Goal: Use online tool/utility: Utilize a website feature to perform a specific function

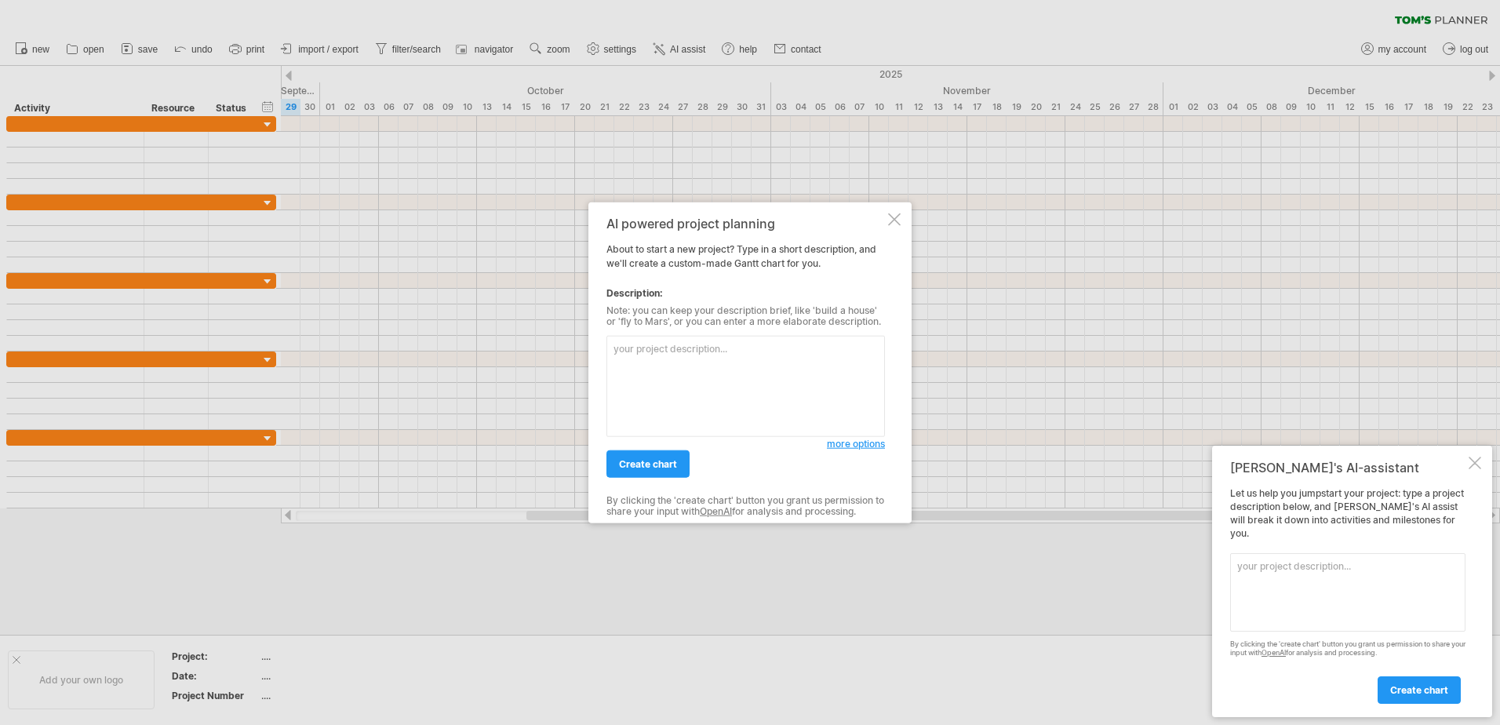
click at [688, 368] on textarea at bounding box center [745, 386] width 278 height 101
paste textarea "Dissertation [PERSON_NAME] Chart Outline 1. Proposal Development Finalize topic…"
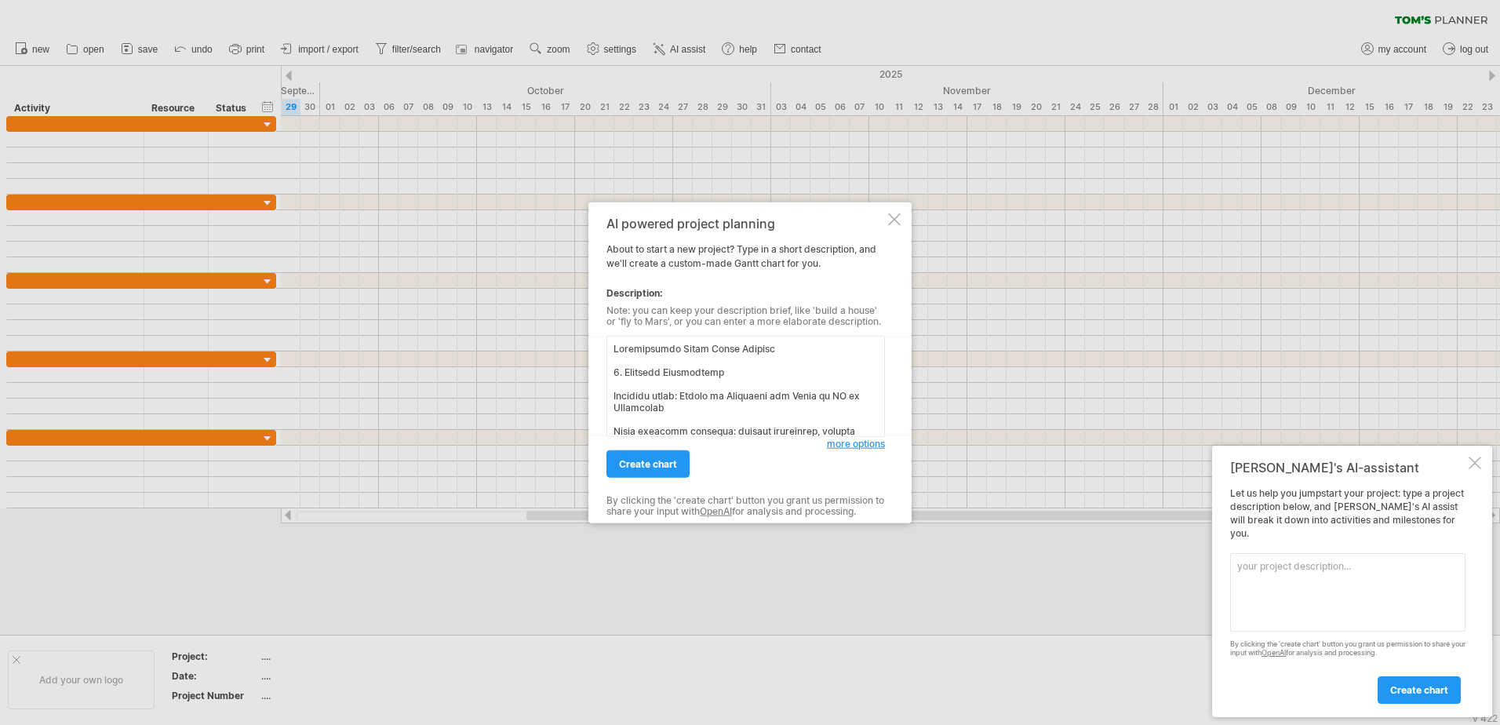
scroll to position [1143, 0]
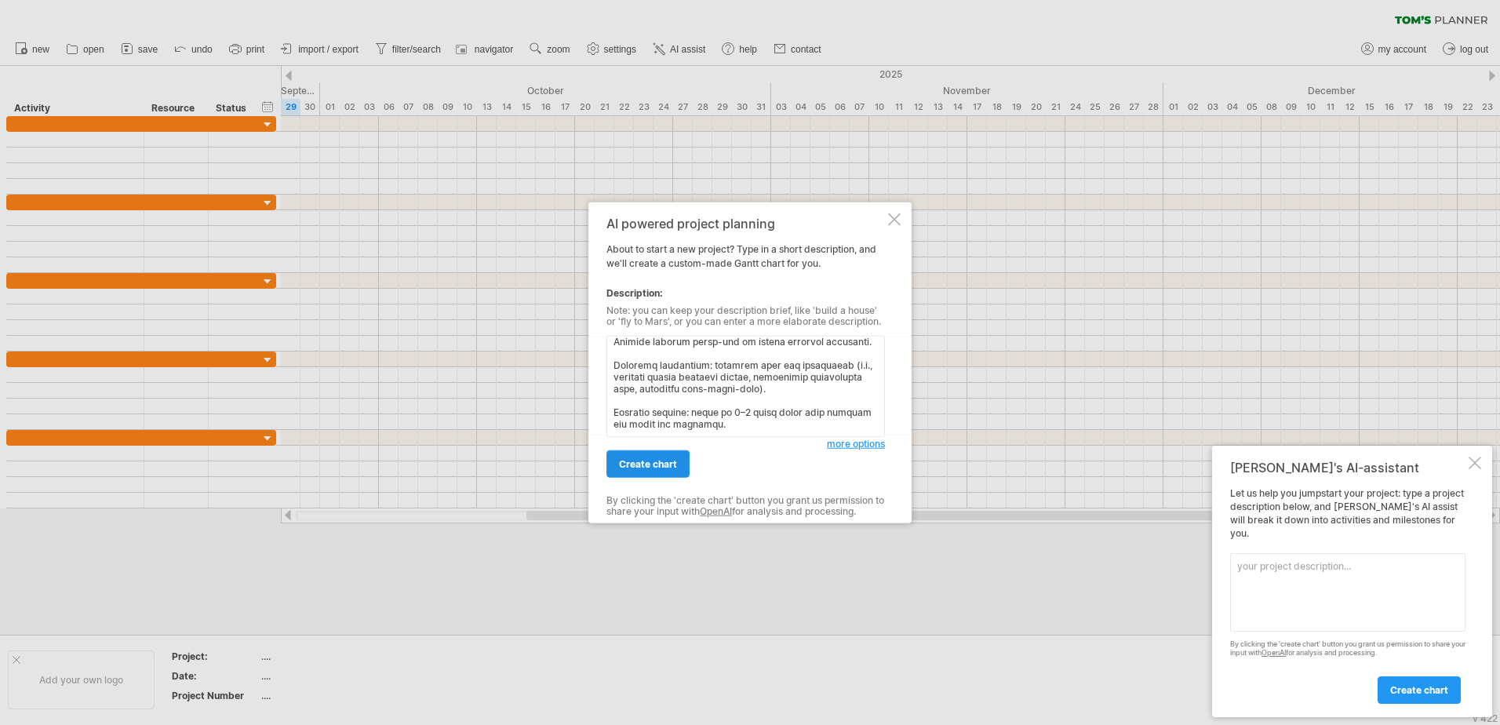
type textarea "Dissertation [PERSON_NAME] Chart Outline 1. Proposal Development Finalize topic…"
click at [653, 463] on span "create chart" at bounding box center [648, 464] width 58 height 12
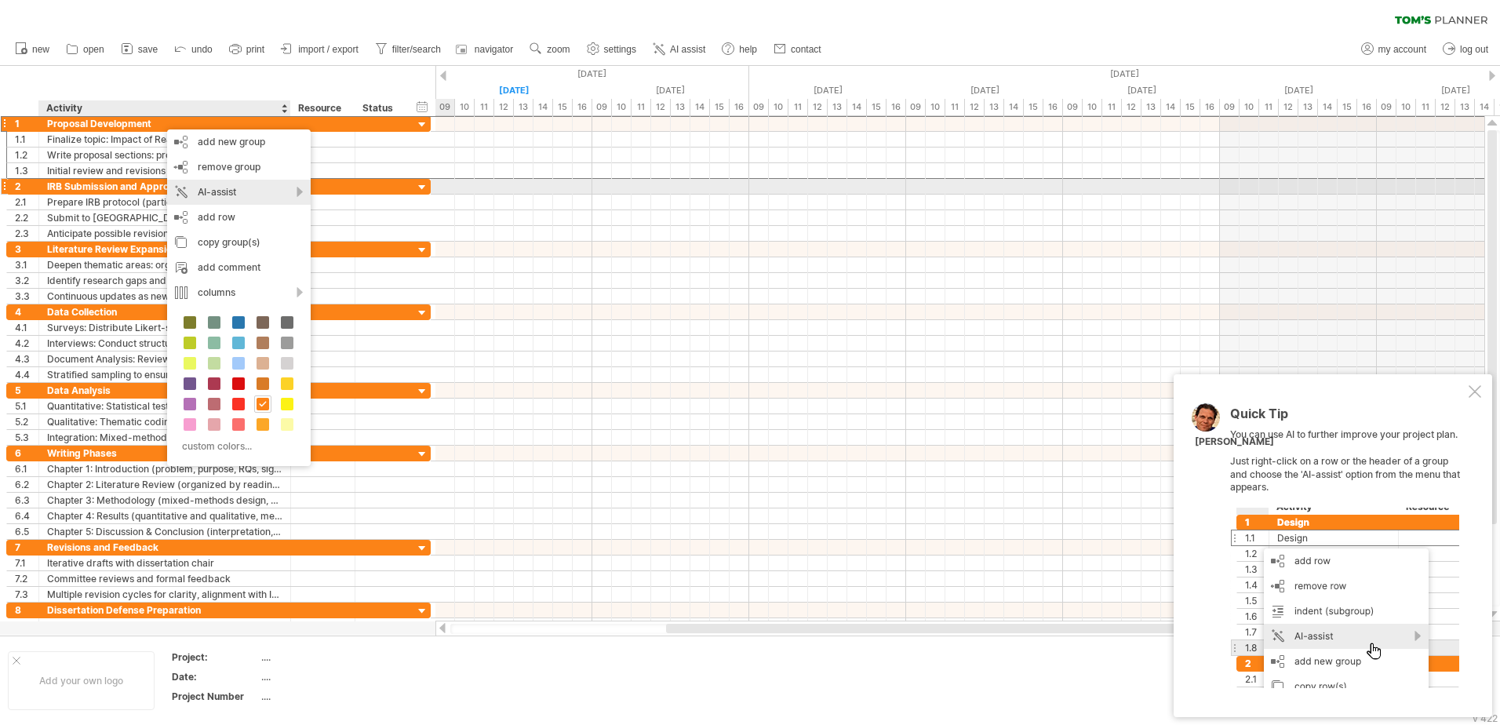
click at [236, 186] on div "AI-assist" at bounding box center [239, 192] width 144 height 25
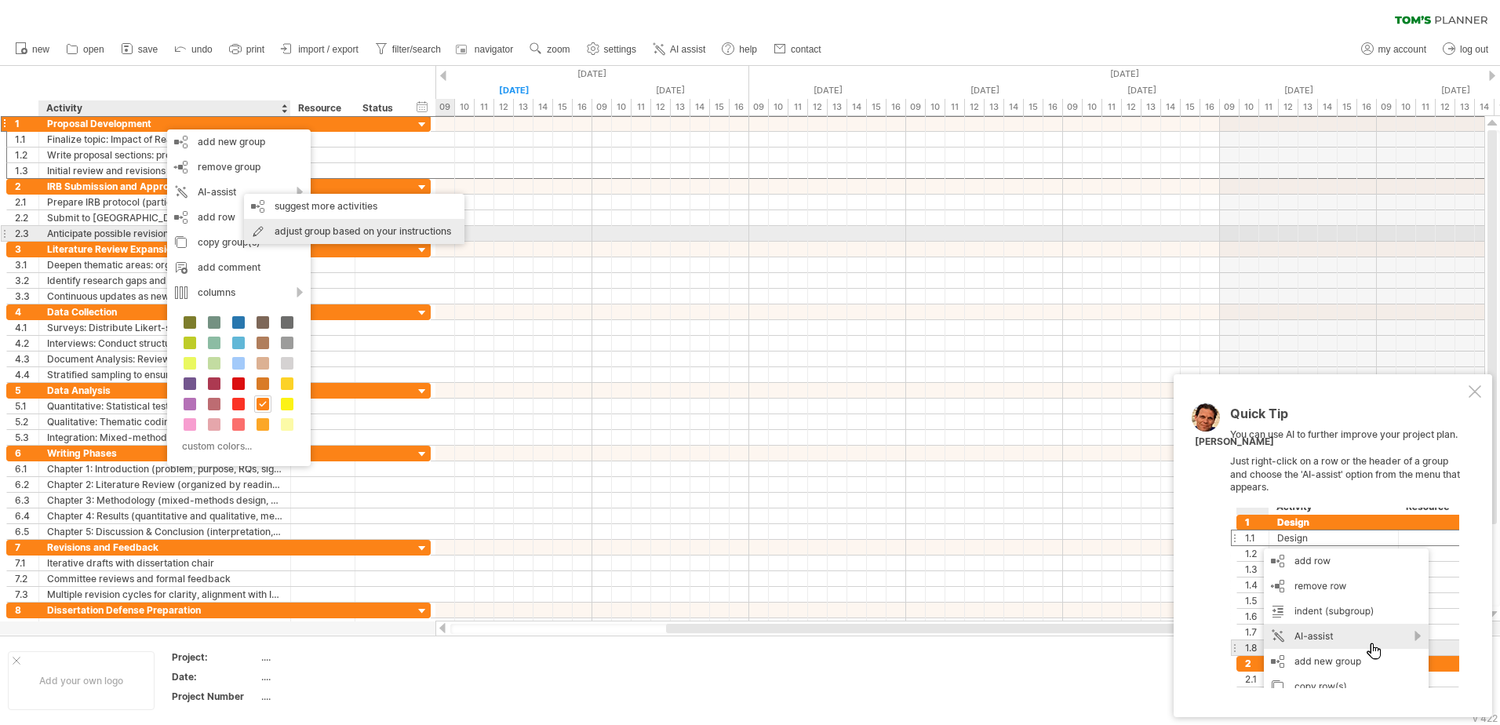
click at [428, 233] on div "adjust group based on your instructions" at bounding box center [354, 231] width 220 height 25
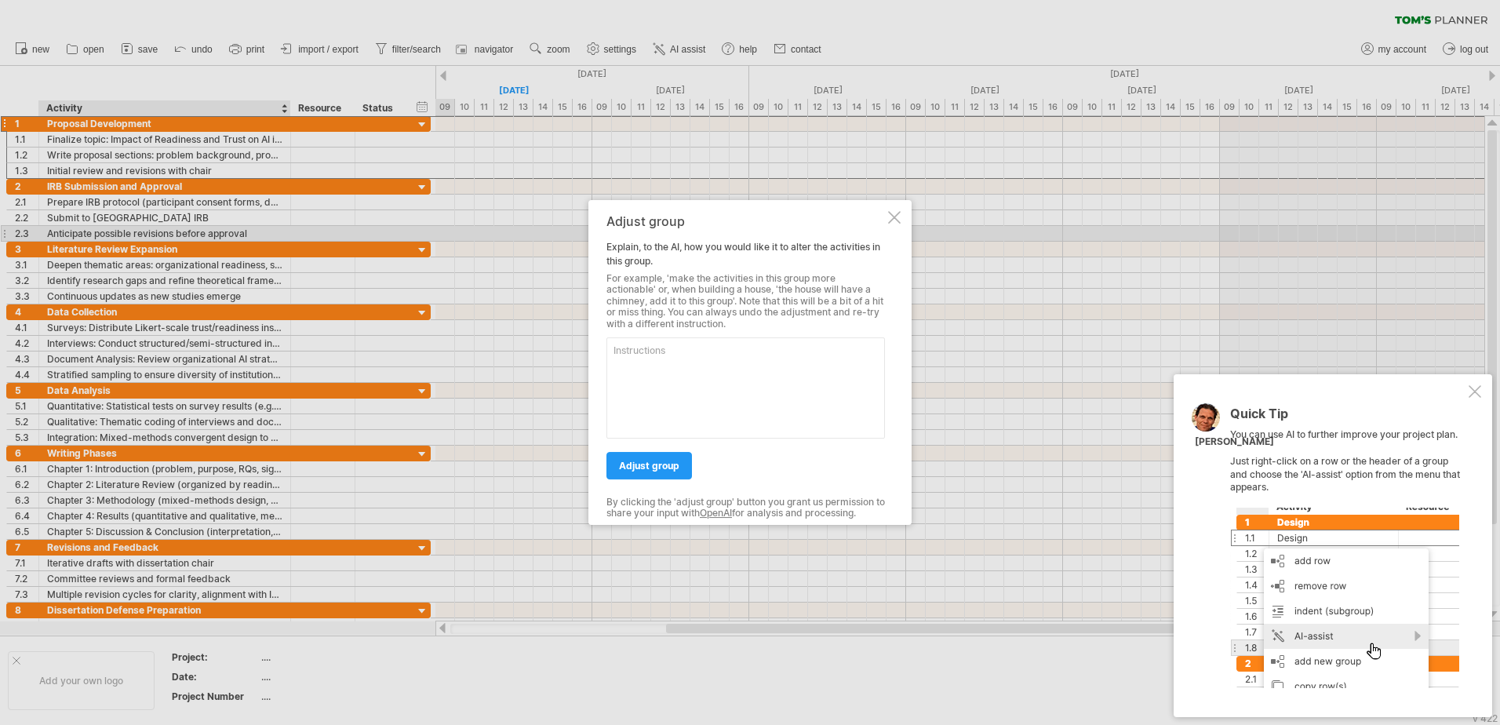
click at [891, 213] on div at bounding box center [894, 217] width 13 height 13
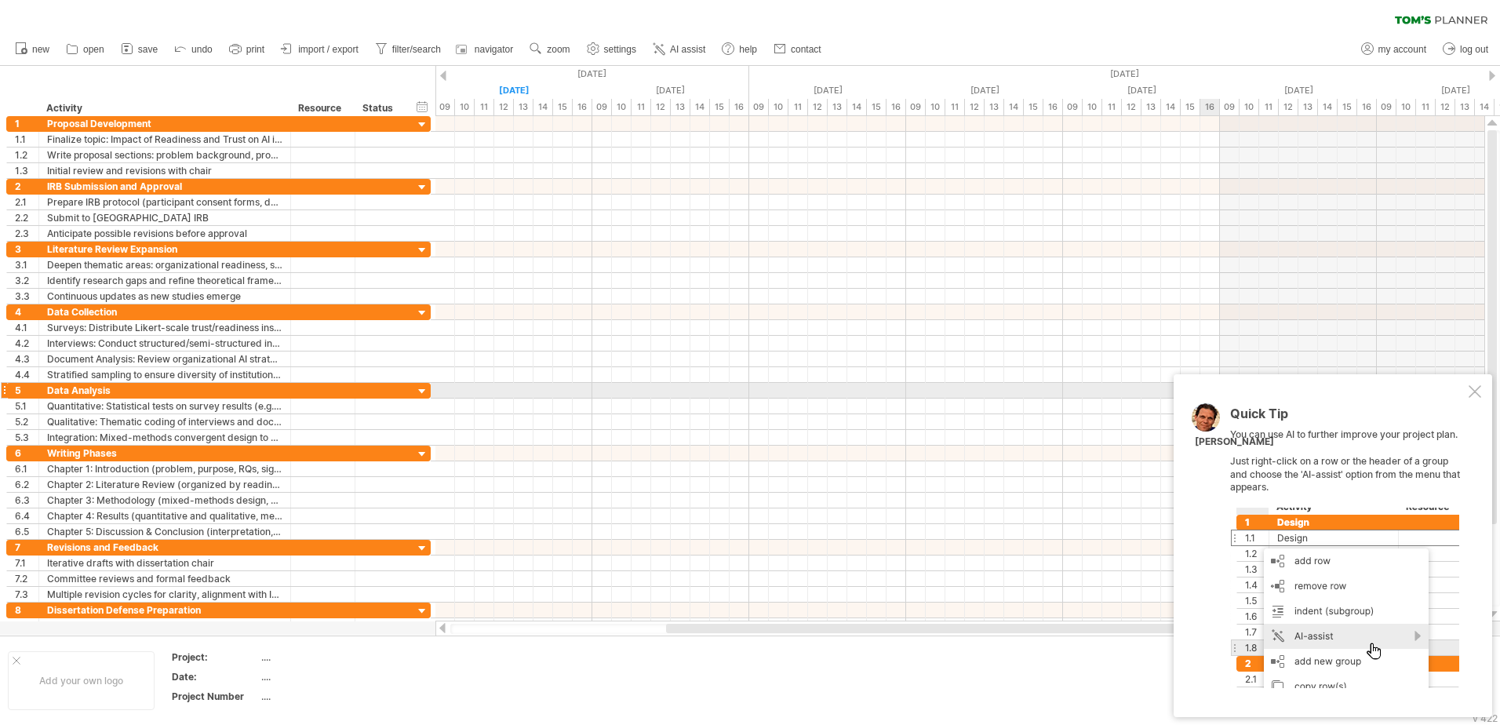
click at [1476, 388] on div at bounding box center [1475, 391] width 13 height 13
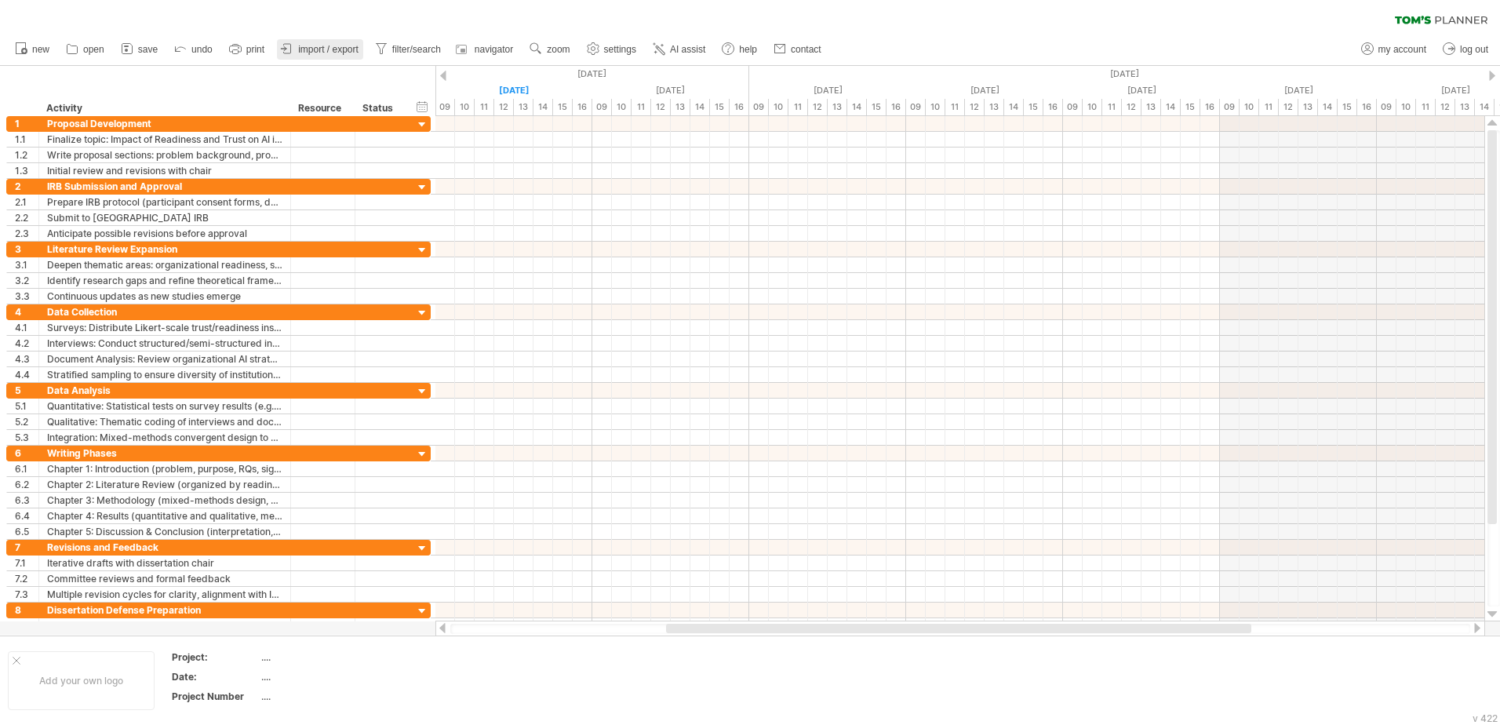
click at [325, 52] on span "import / export" at bounding box center [328, 49] width 60 height 11
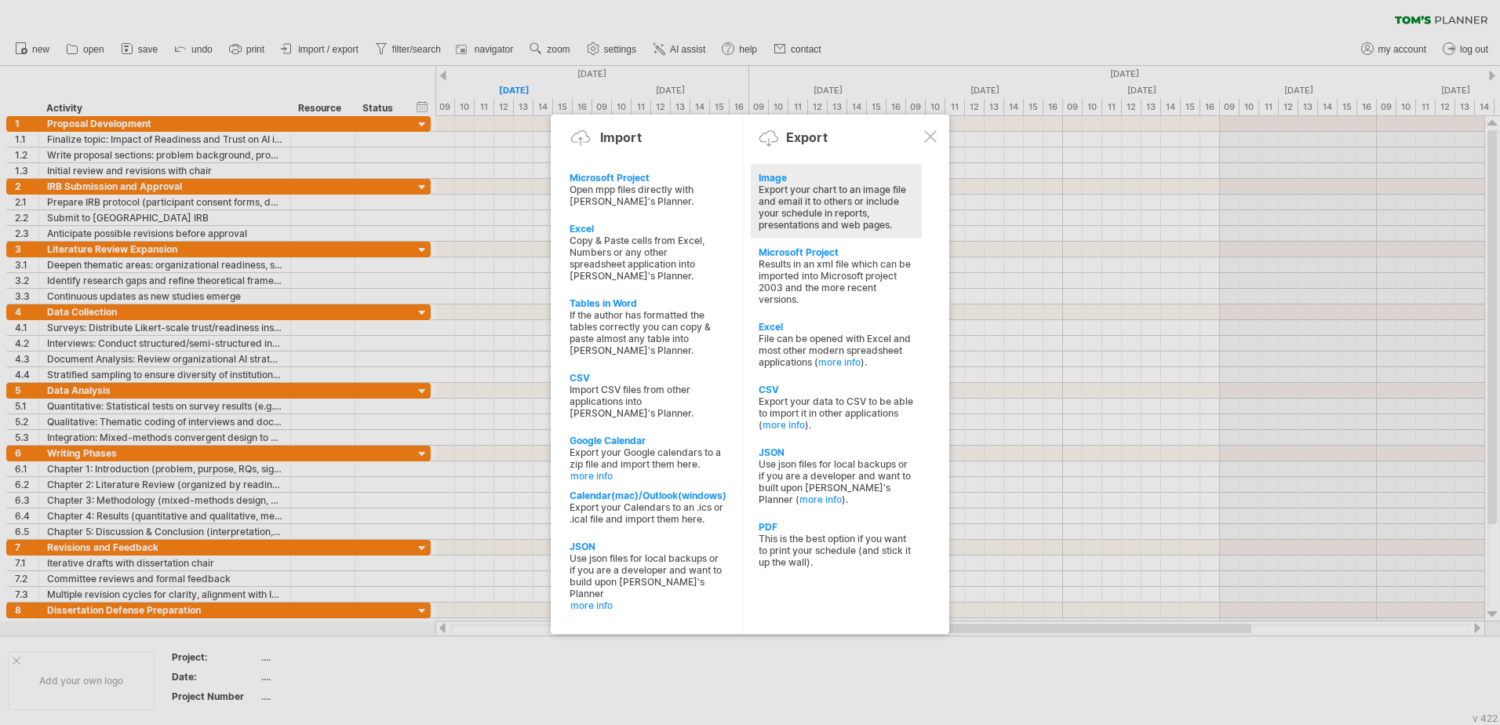
click at [853, 199] on div "Export your chart to an image file and email it to others or include your sched…" at bounding box center [836, 207] width 155 height 47
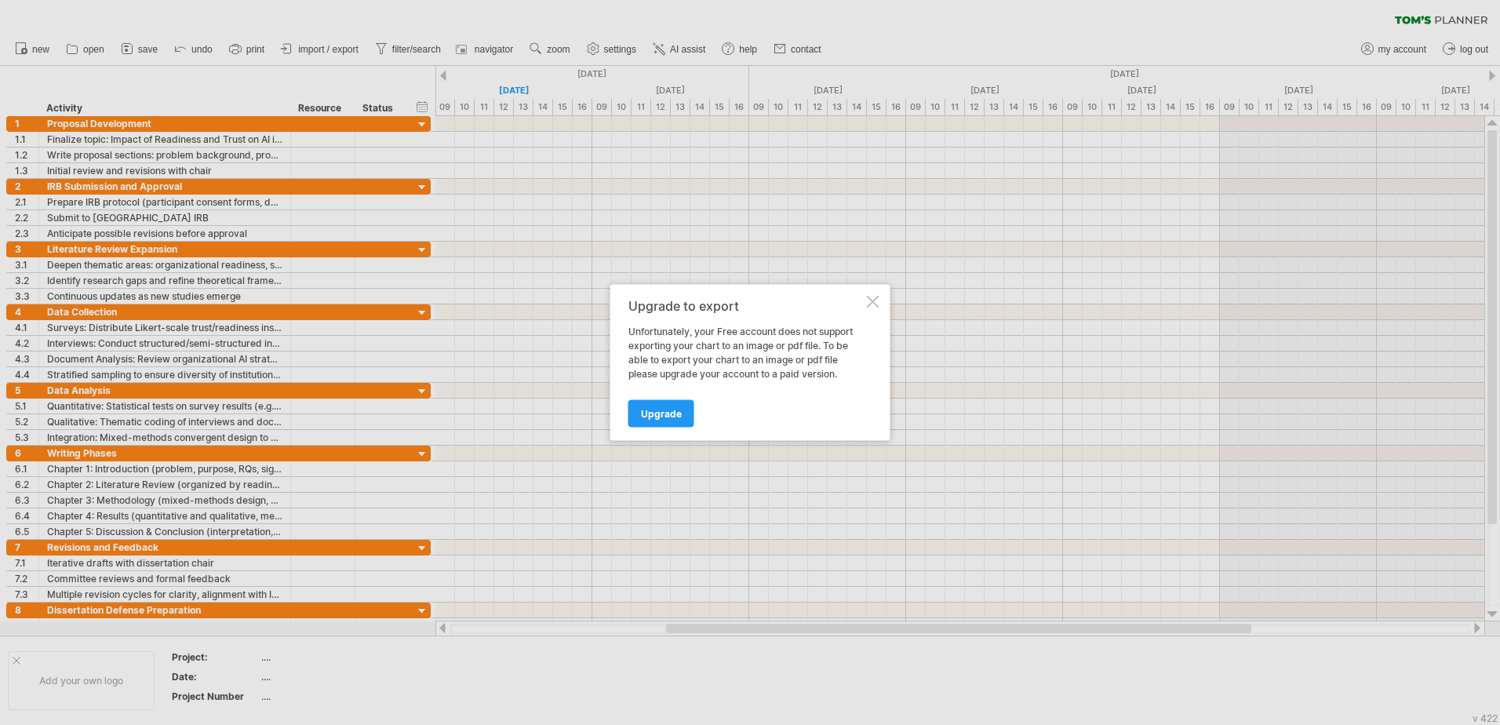
click at [875, 300] on div at bounding box center [873, 302] width 13 height 13
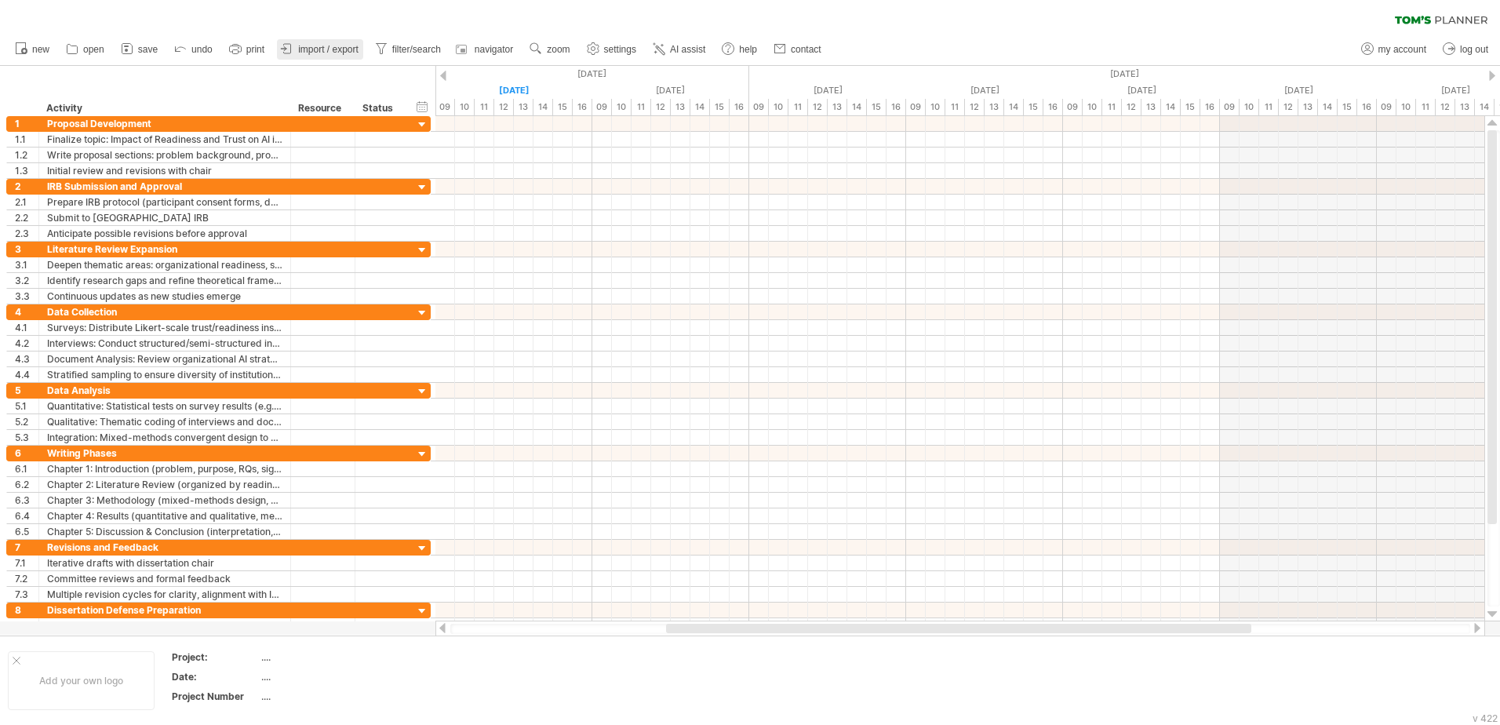
click at [329, 53] on span "import / export" at bounding box center [328, 49] width 60 height 11
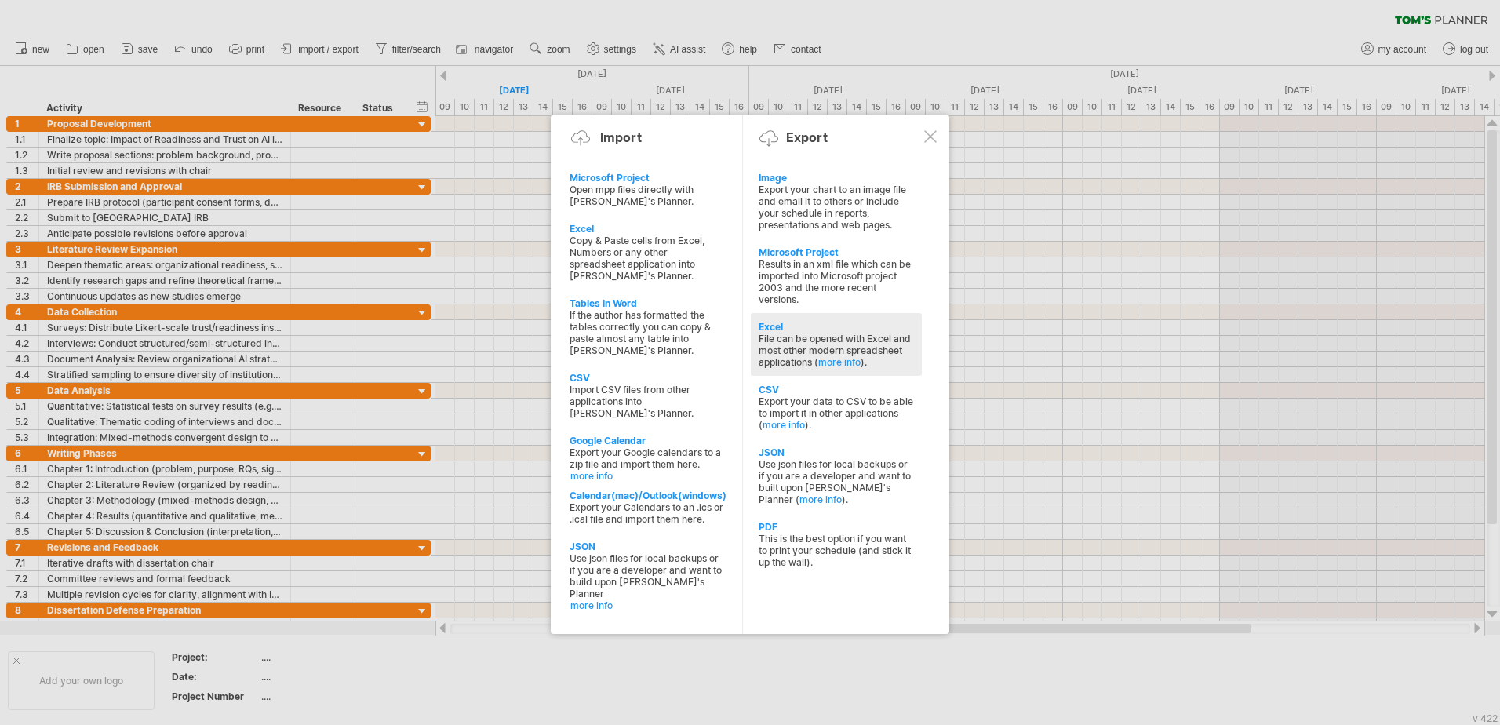
click at [857, 337] on div "File can be opened with Excel and most other modern spreadsheet applications ( …" at bounding box center [836, 350] width 155 height 35
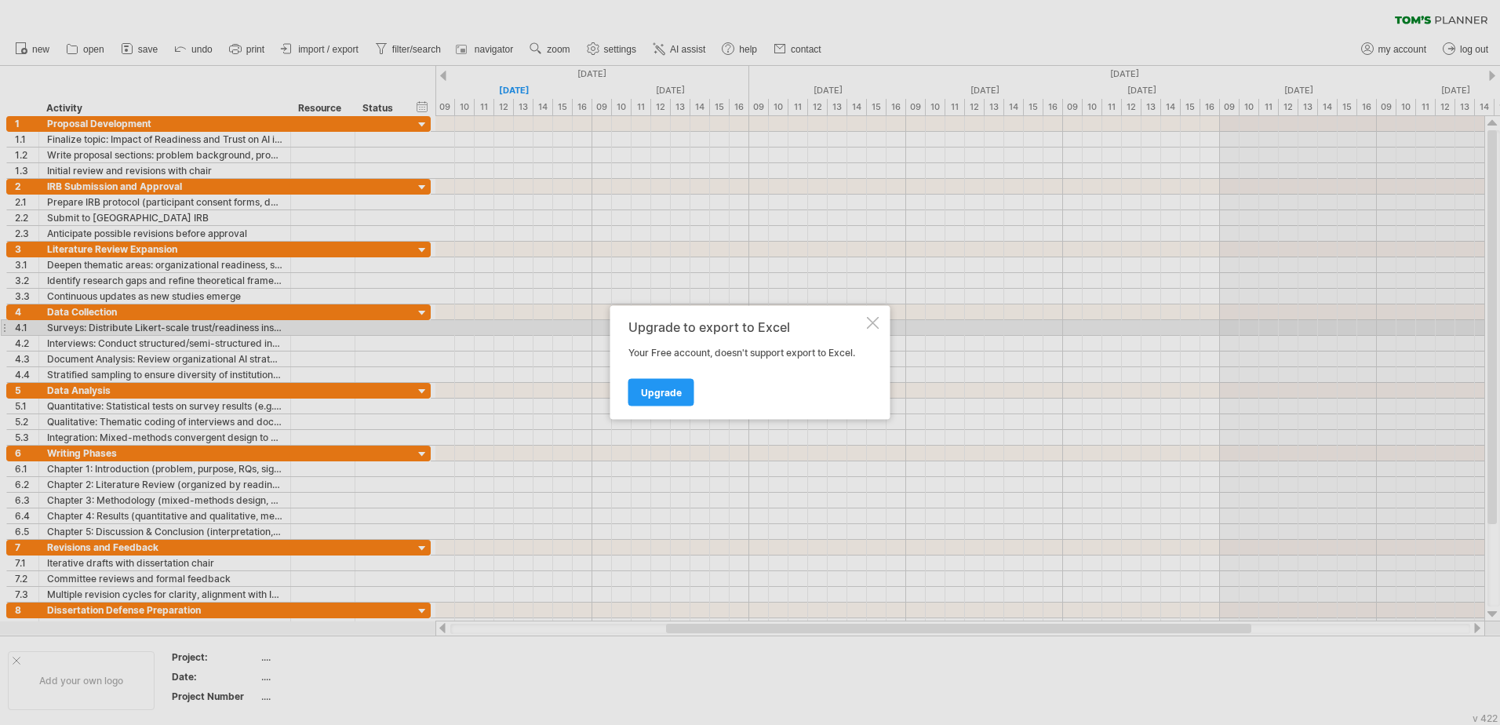
click at [873, 325] on div at bounding box center [873, 323] width 13 height 13
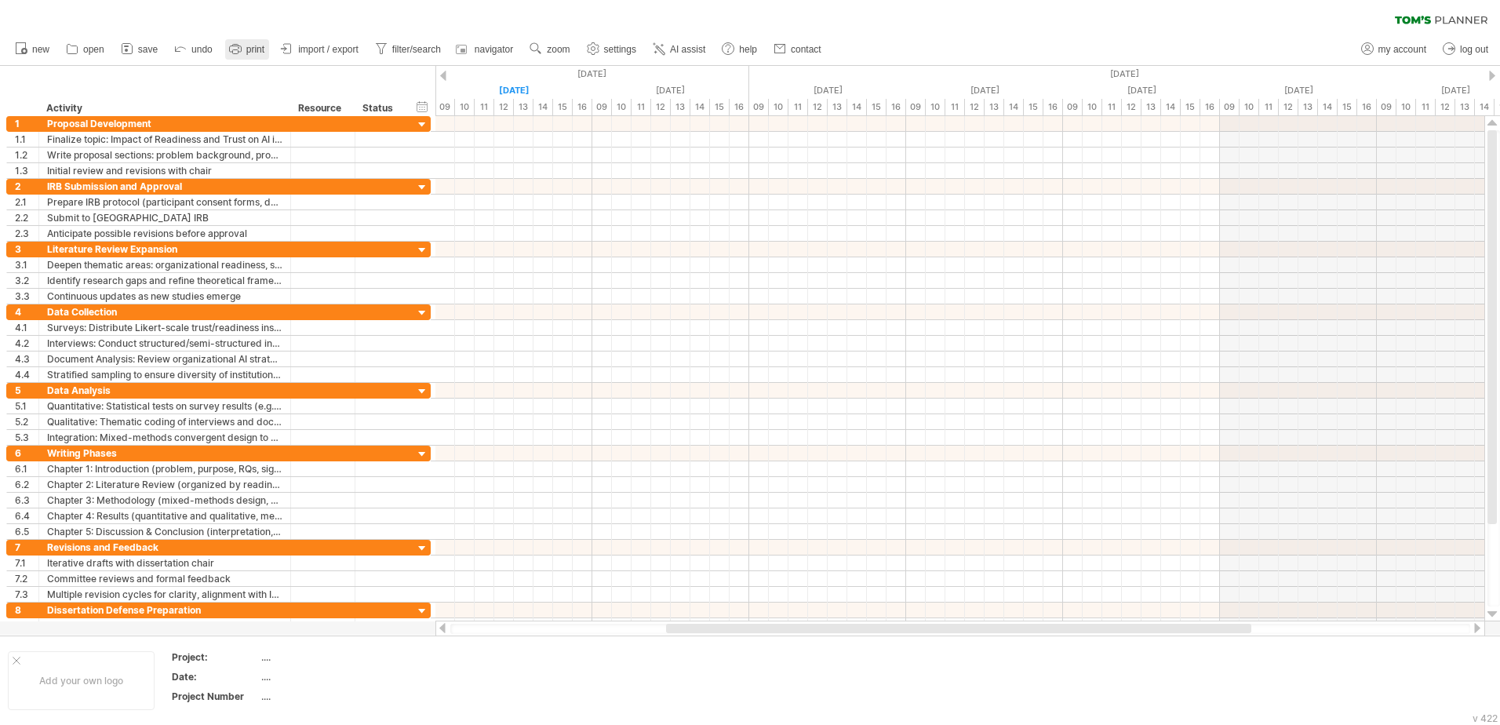
click at [253, 51] on span "print" at bounding box center [255, 49] width 18 height 11
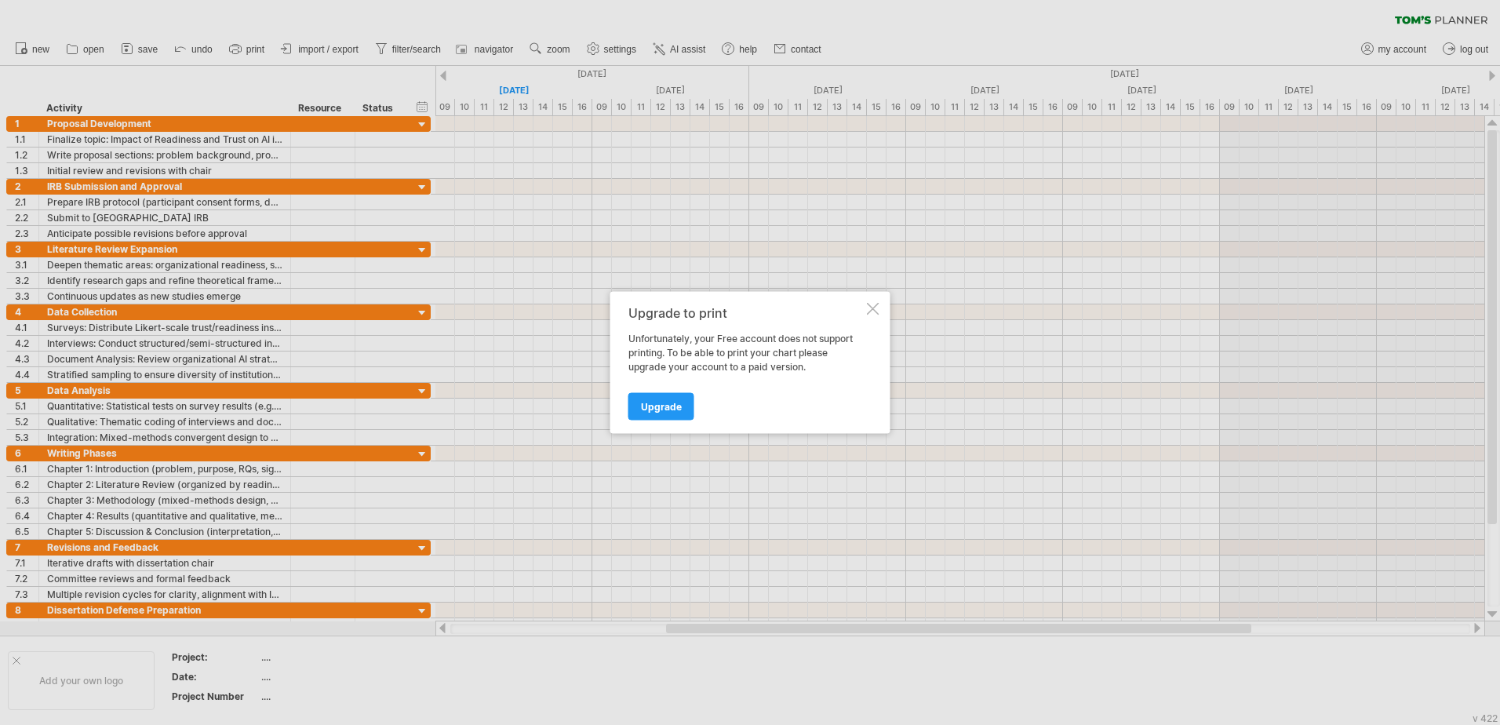
click at [870, 309] on div at bounding box center [873, 309] width 13 height 13
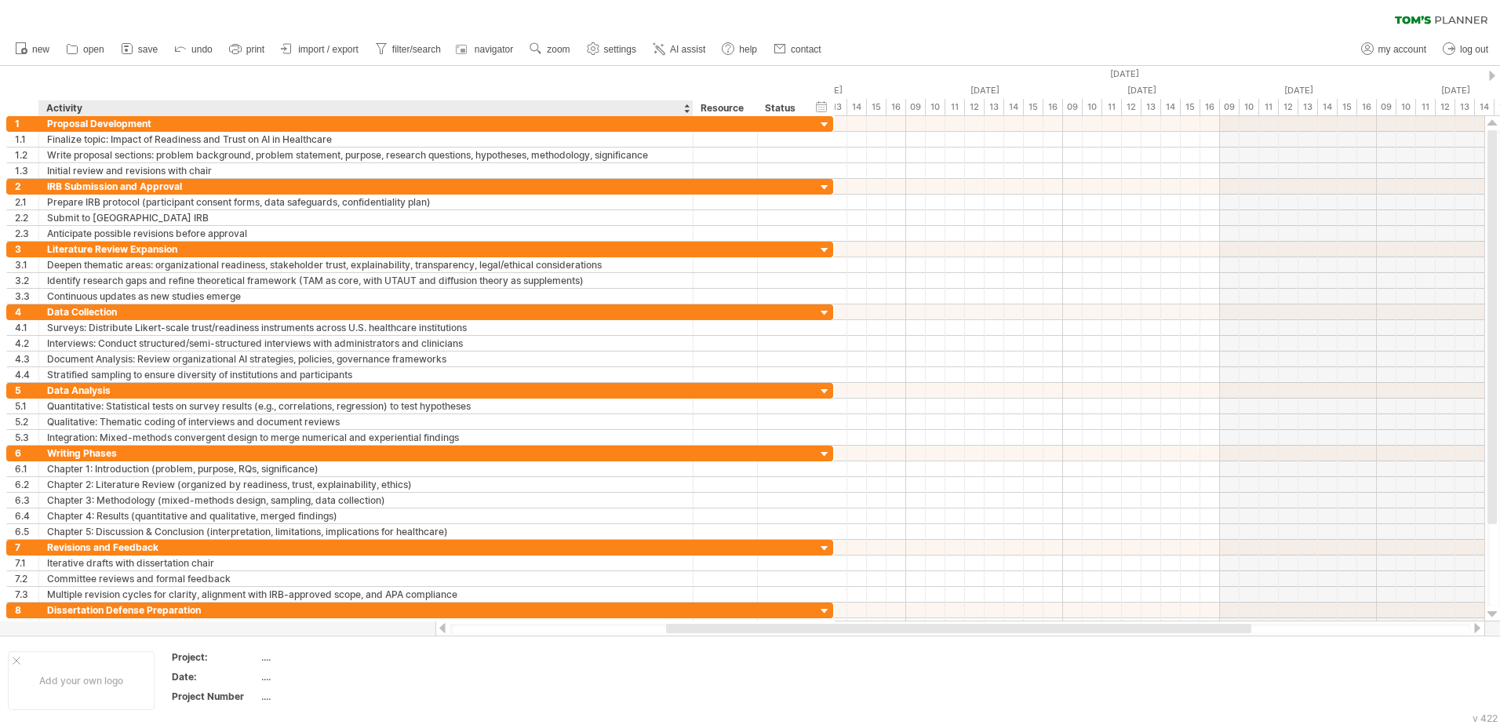
drag, startPoint x: 288, startPoint y: 106, endPoint x: 690, endPoint y: 111, distance: 402.5
click at [690, 111] on div at bounding box center [692, 108] width 5 height 16
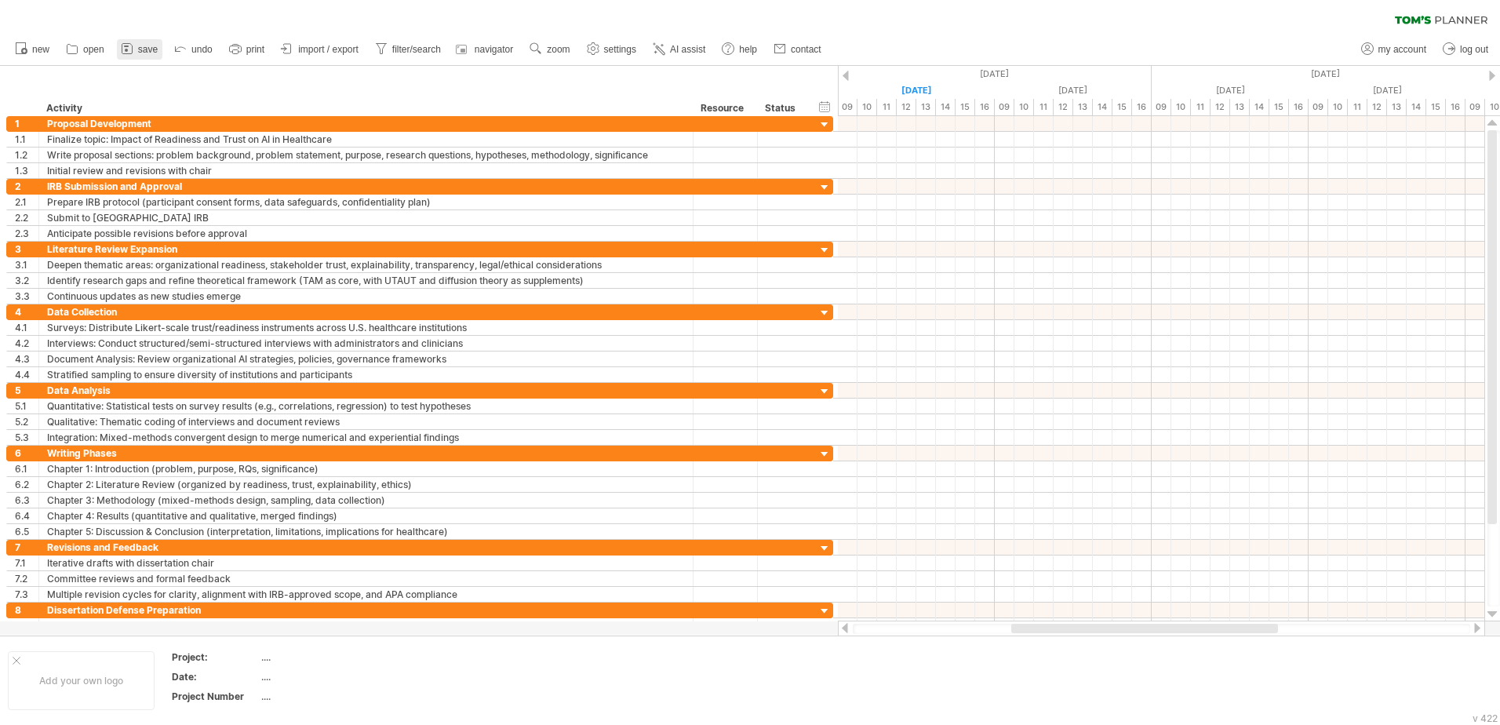
click at [132, 45] on icon at bounding box center [127, 49] width 10 height 10
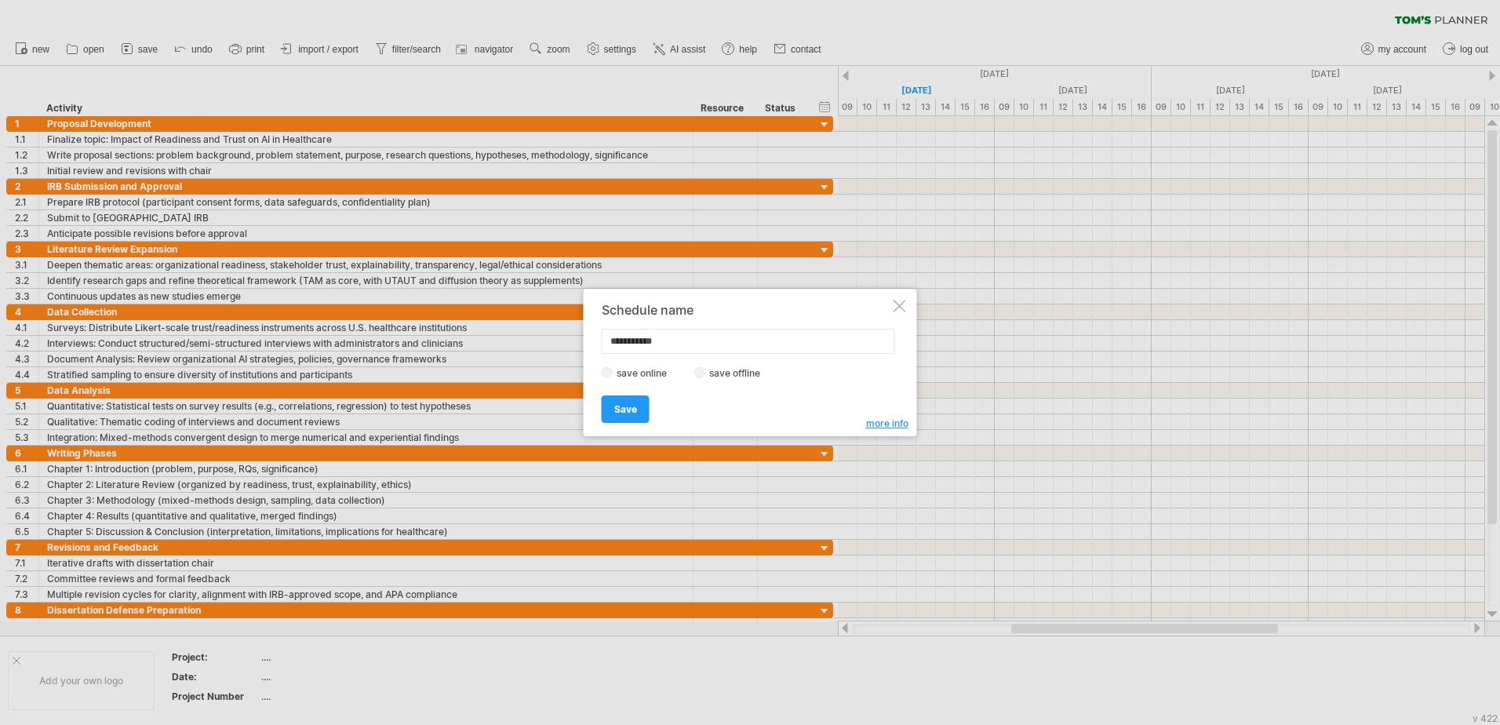
click at [722, 373] on label "save offline" at bounding box center [739, 373] width 68 height 12
click at [648, 369] on label "save online" at bounding box center [646, 373] width 67 height 12
click at [632, 407] on span "Save" at bounding box center [625, 409] width 23 height 12
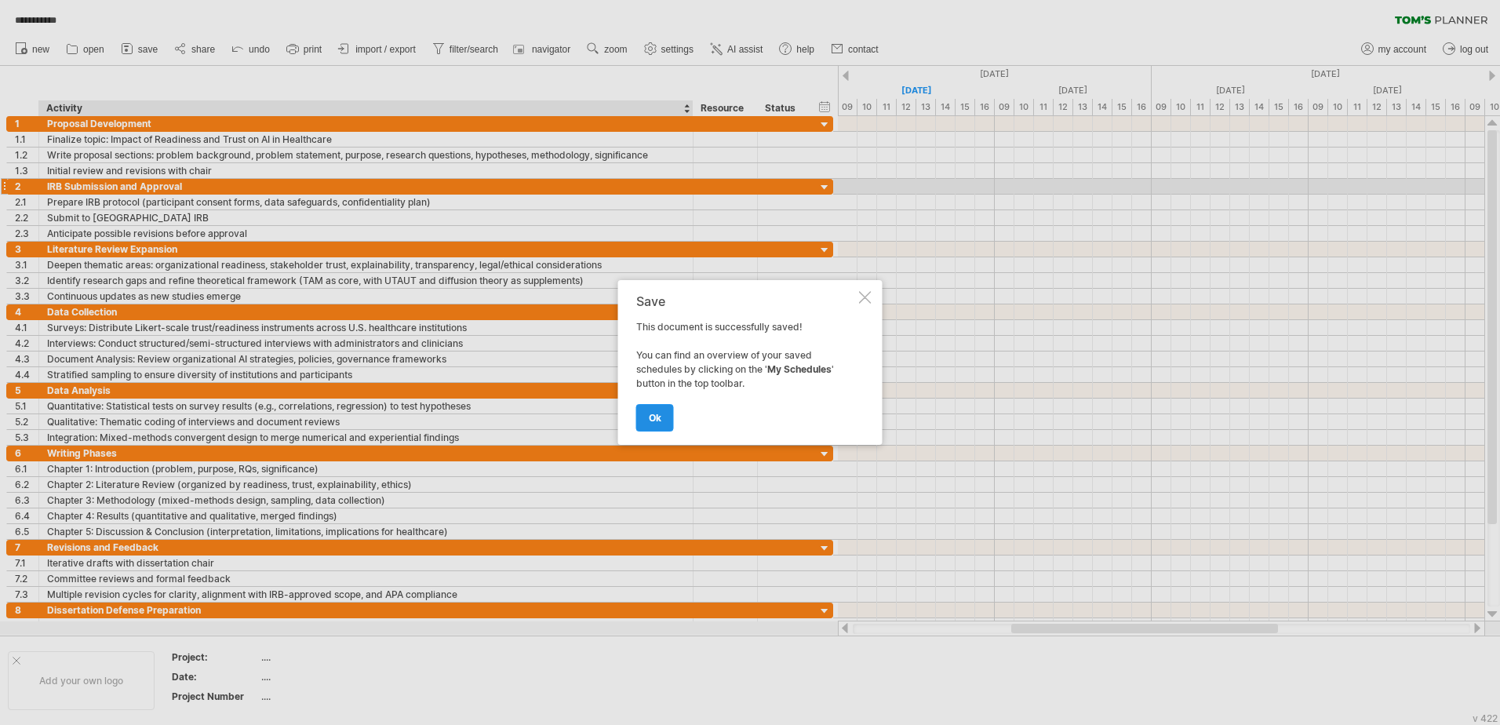
click at [662, 406] on link "ok" at bounding box center [655, 417] width 38 height 27
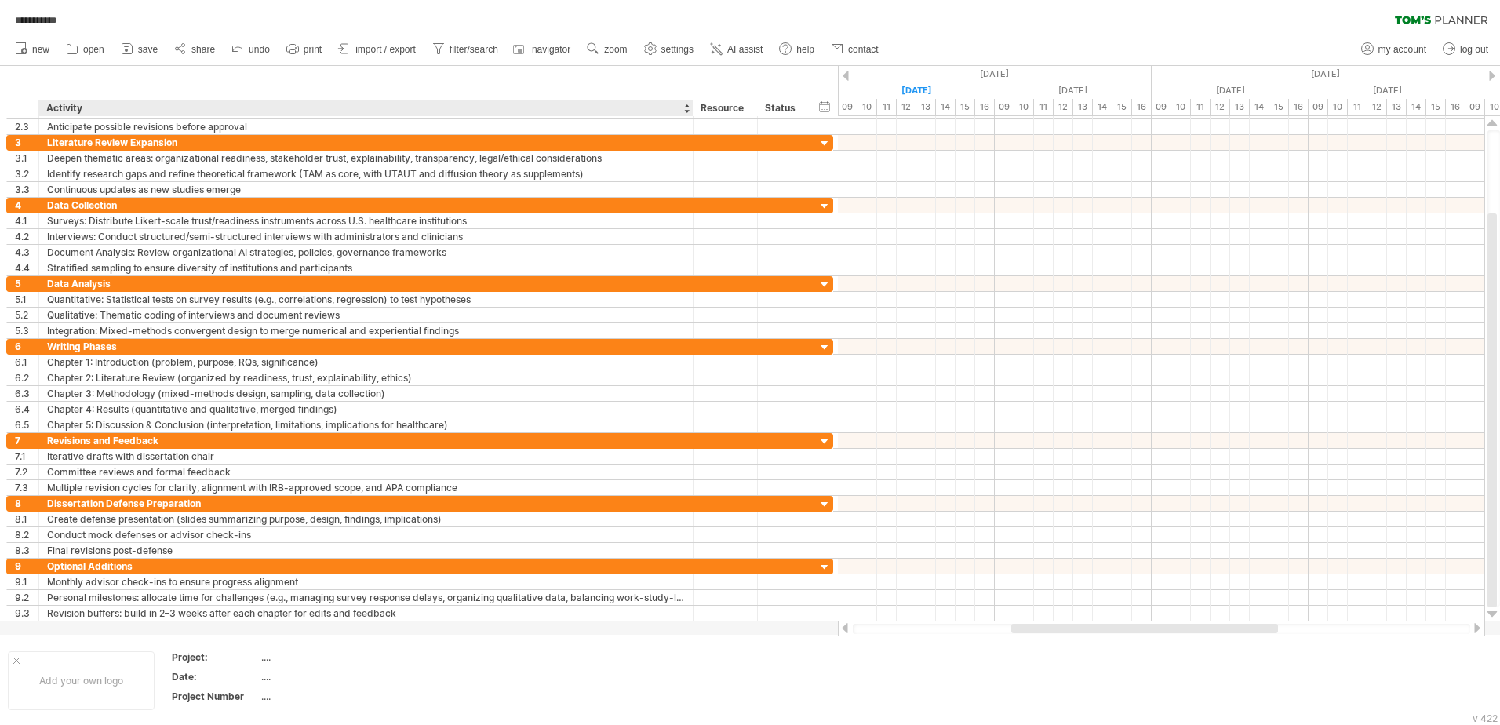
click at [690, 105] on div at bounding box center [692, 108] width 5 height 16
drag, startPoint x: 690, startPoint y: 105, endPoint x: 719, endPoint y: 100, distance: 28.6
click at [719, 100] on div at bounding box center [720, 108] width 5 height 16
